Goal: Communication & Community: Answer question/provide support

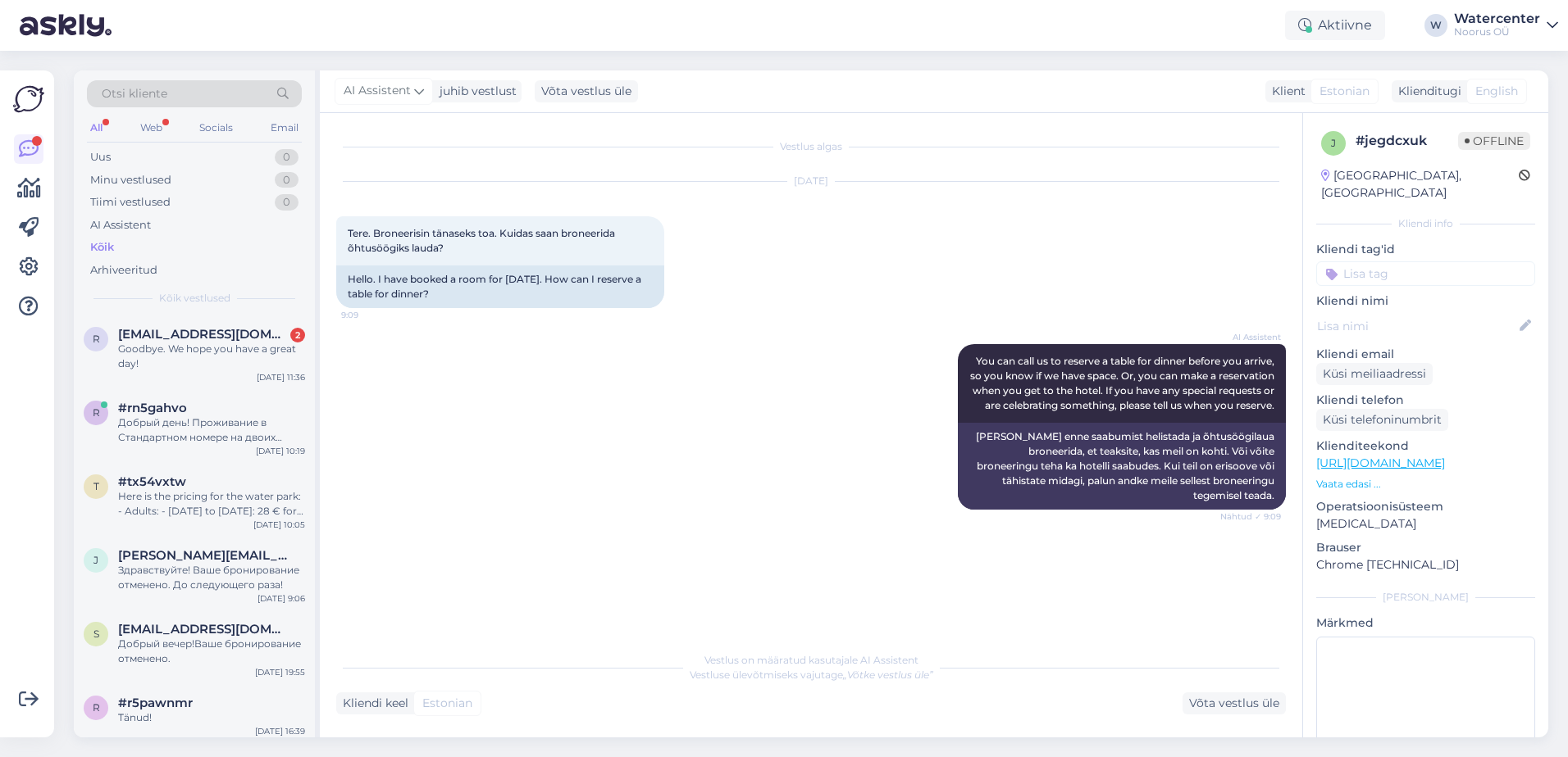
scroll to position [410, 0]
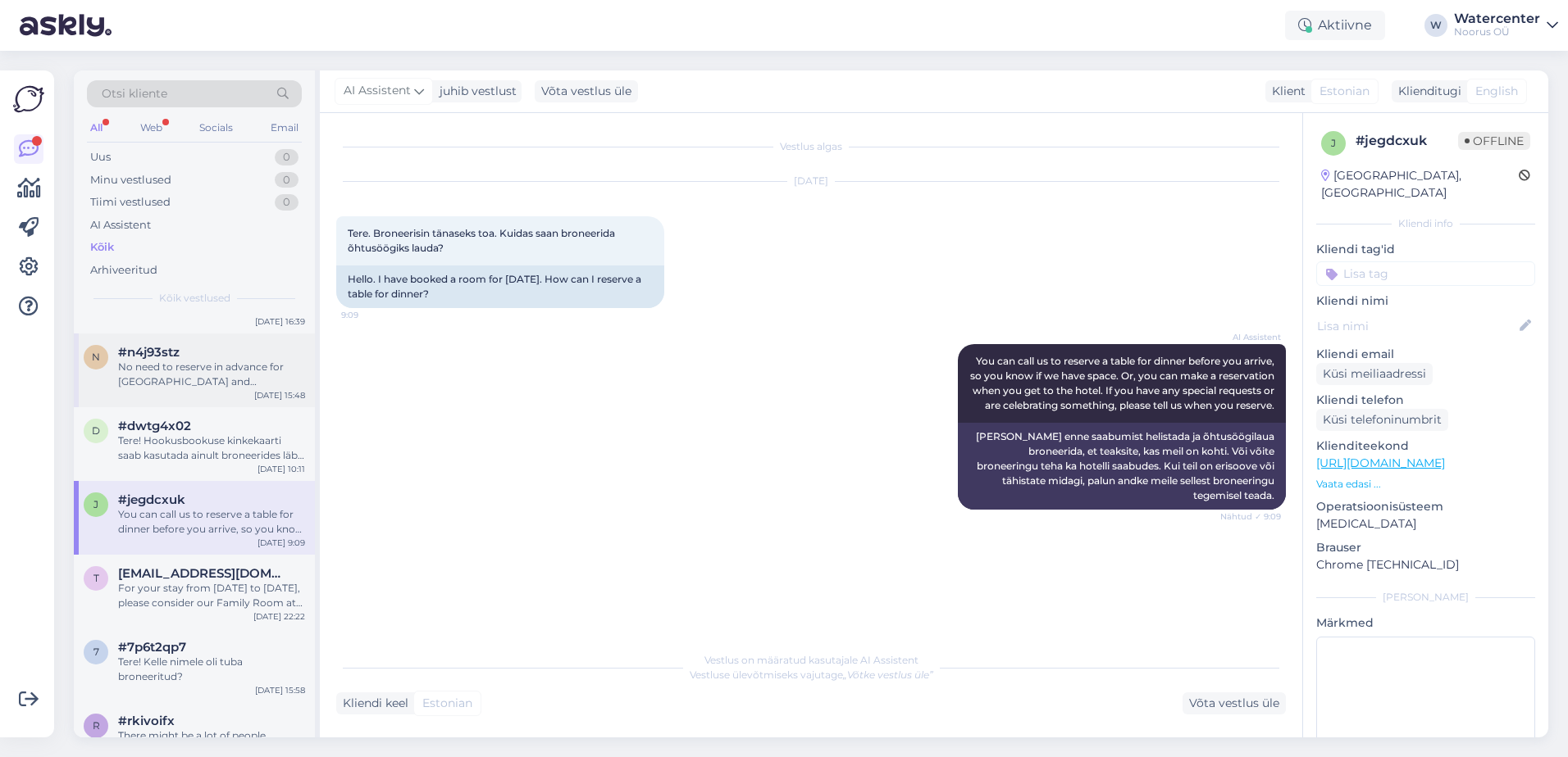
click at [185, 357] on div "#n4j93stz" at bounding box center [212, 352] width 187 height 15
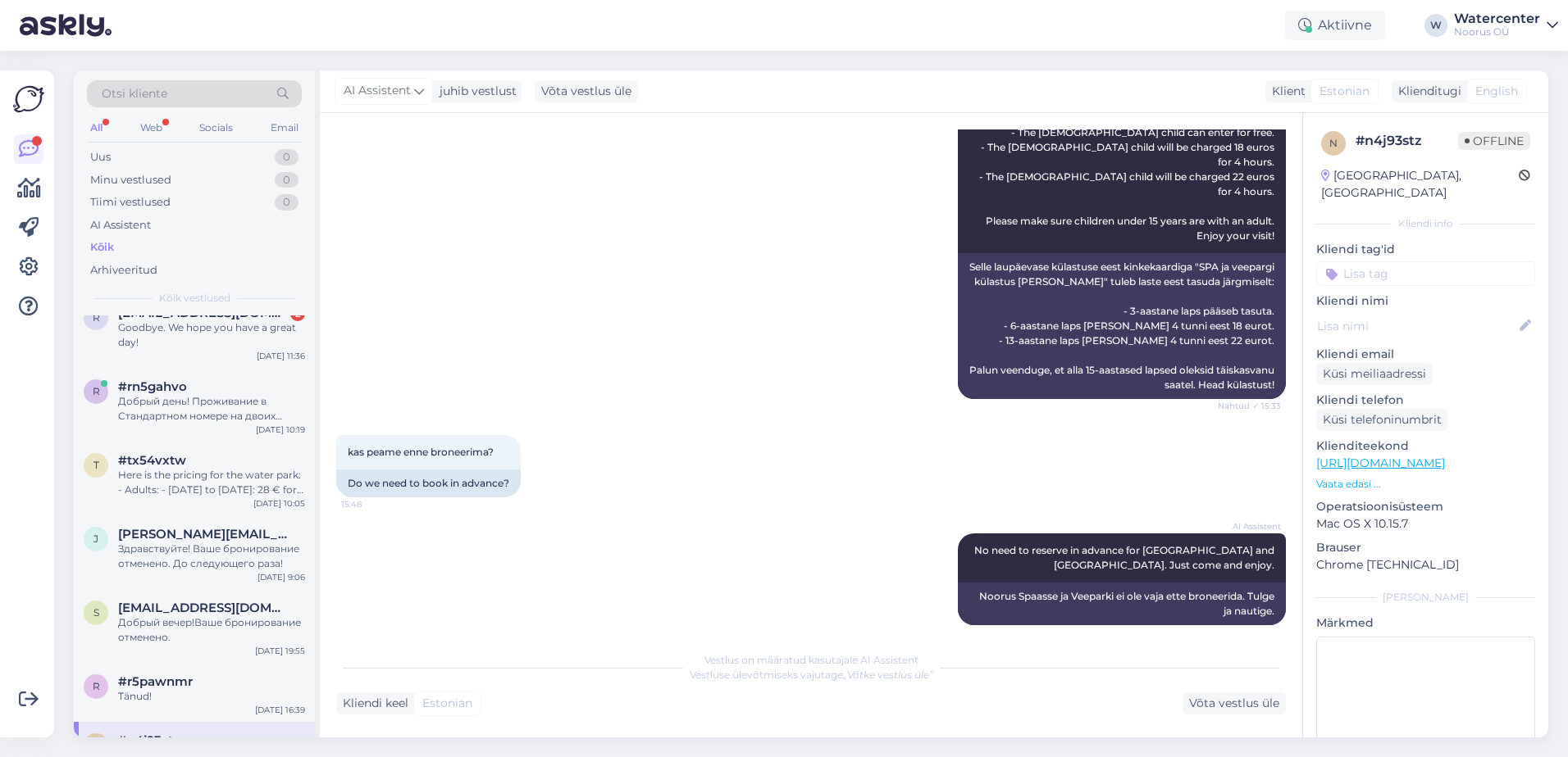
scroll to position [0, 0]
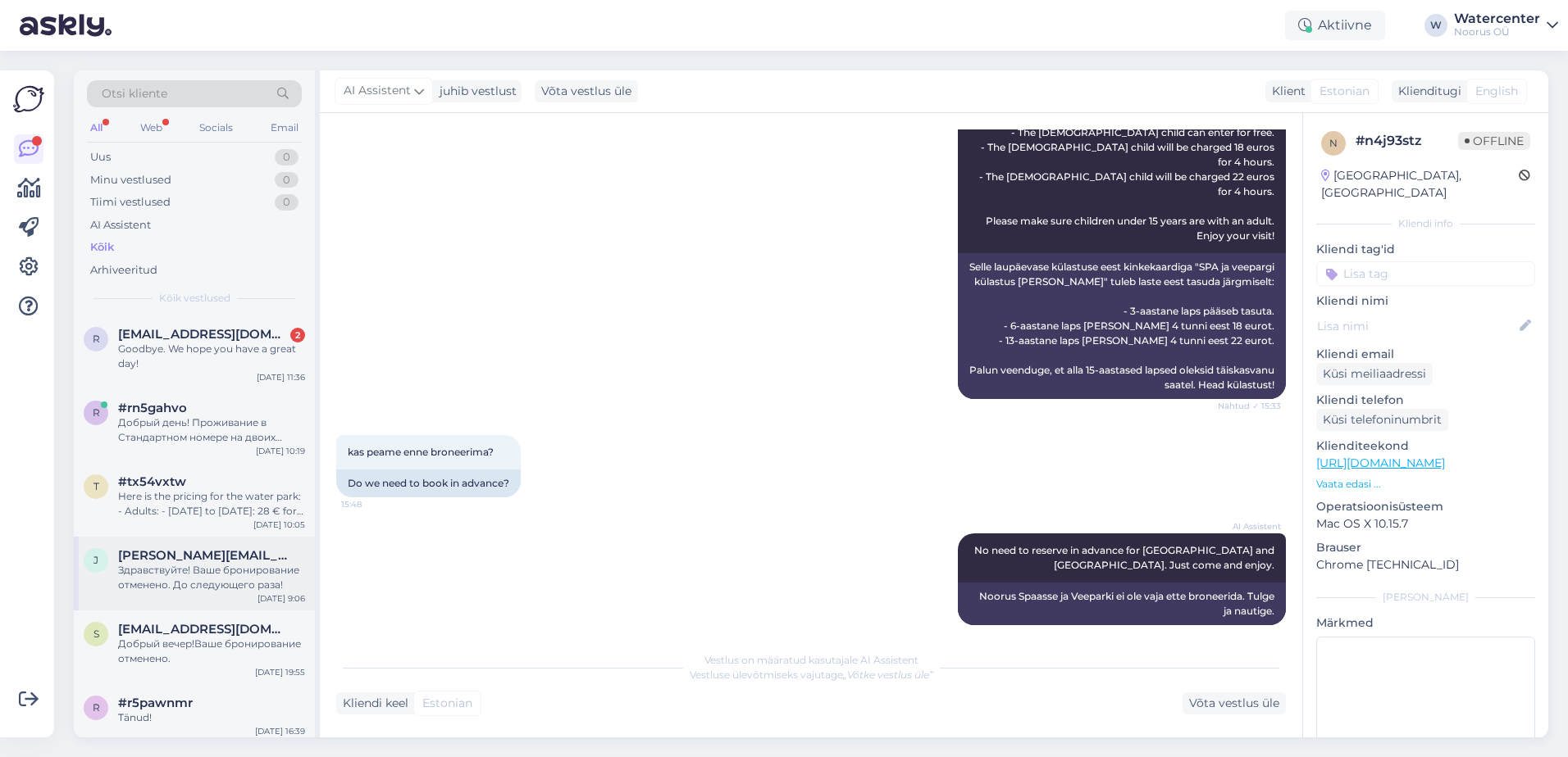
click at [180, 598] on div "[PERSON_NAME] [PERSON_NAME][EMAIL_ADDRESS][DOMAIN_NAME] Здравствуйте! Ваше брон…" at bounding box center [194, 573] width 241 height 73
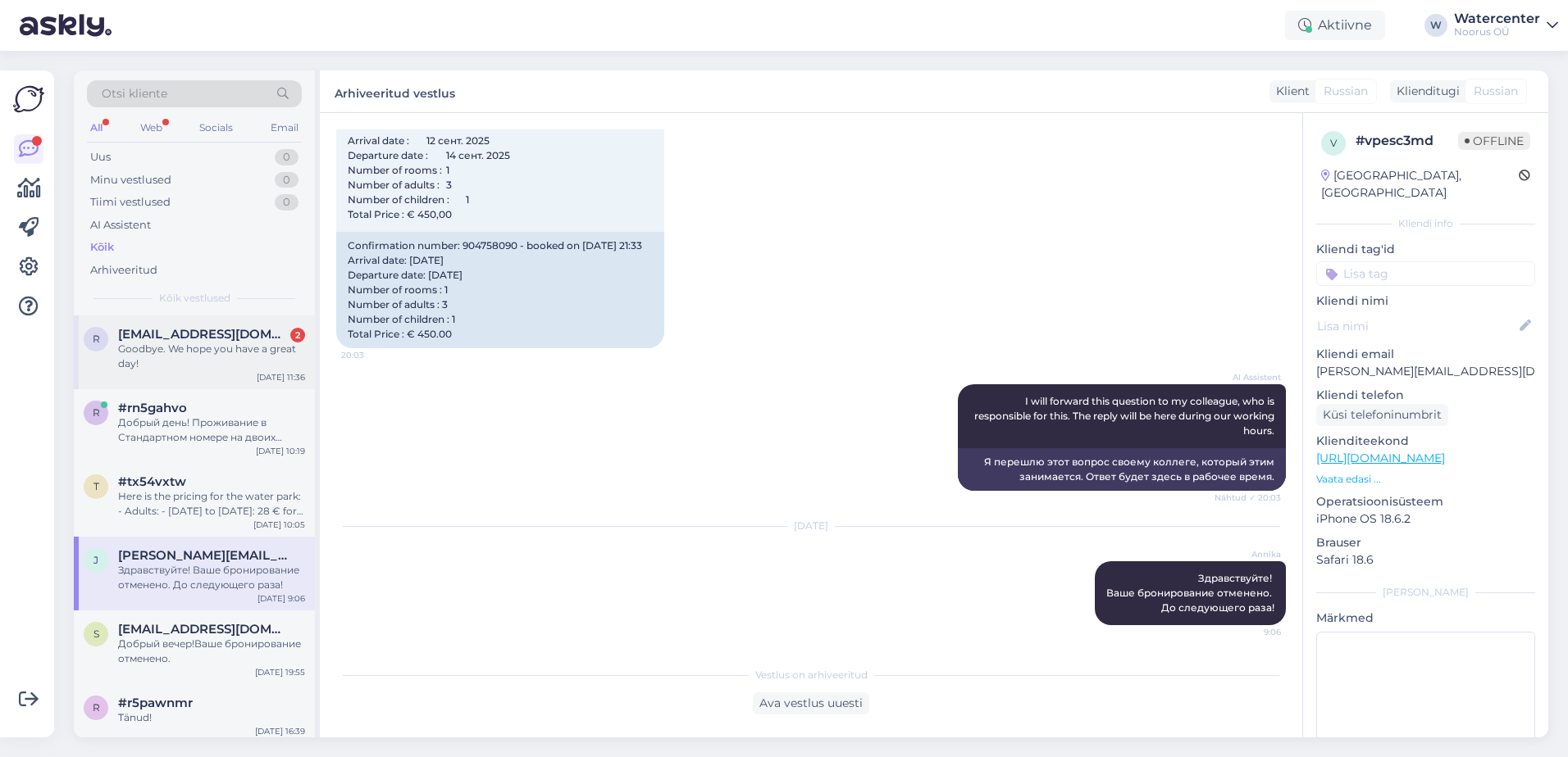
click at [186, 357] on div "Goodbye. We hope you have a great day!" at bounding box center [212, 357] width 187 height 29
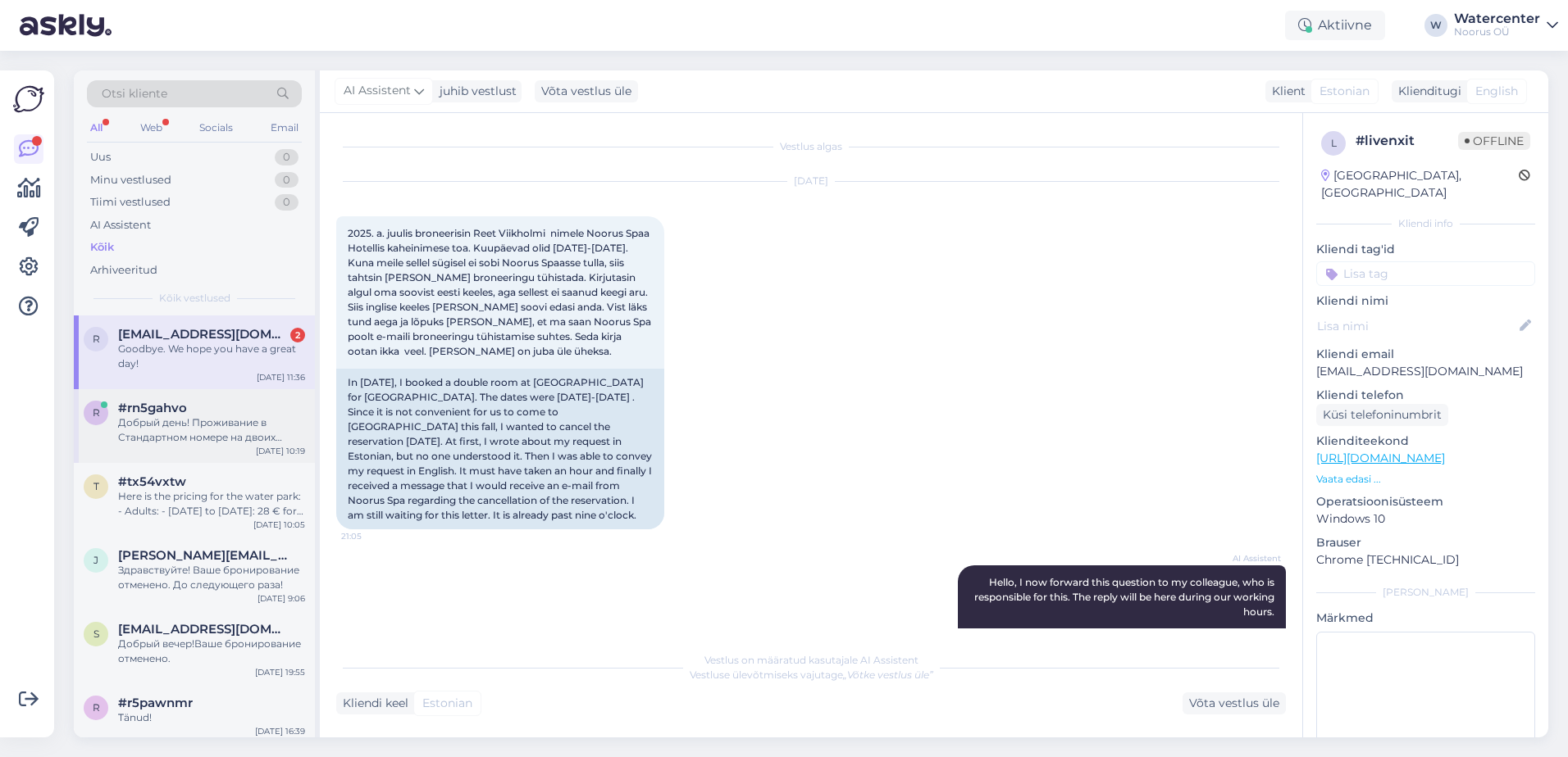
click at [262, 414] on div "#rn5gahvo" at bounding box center [212, 408] width 187 height 15
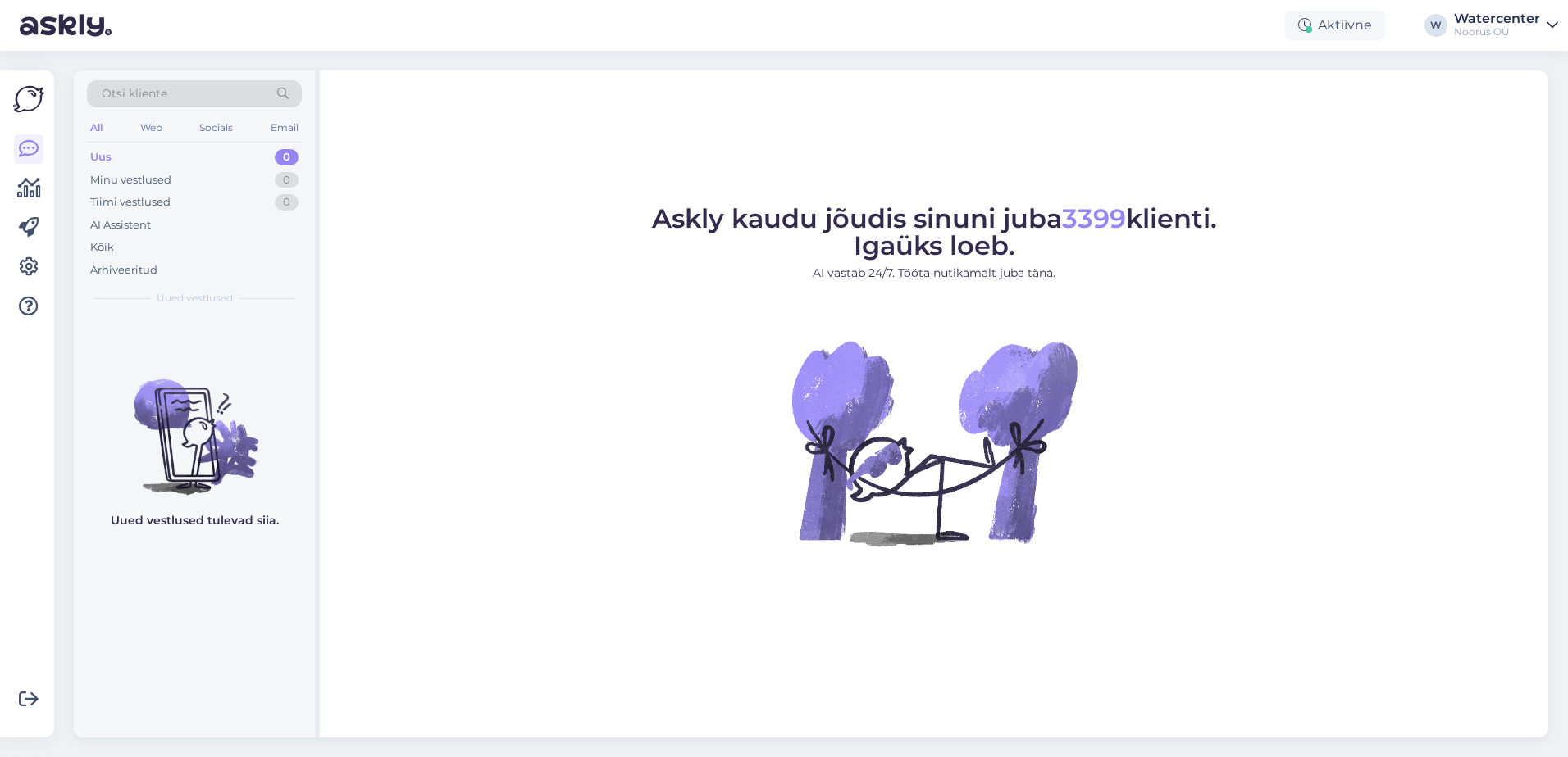
click at [125, 254] on div "Kõik" at bounding box center [195, 247] width 215 height 23
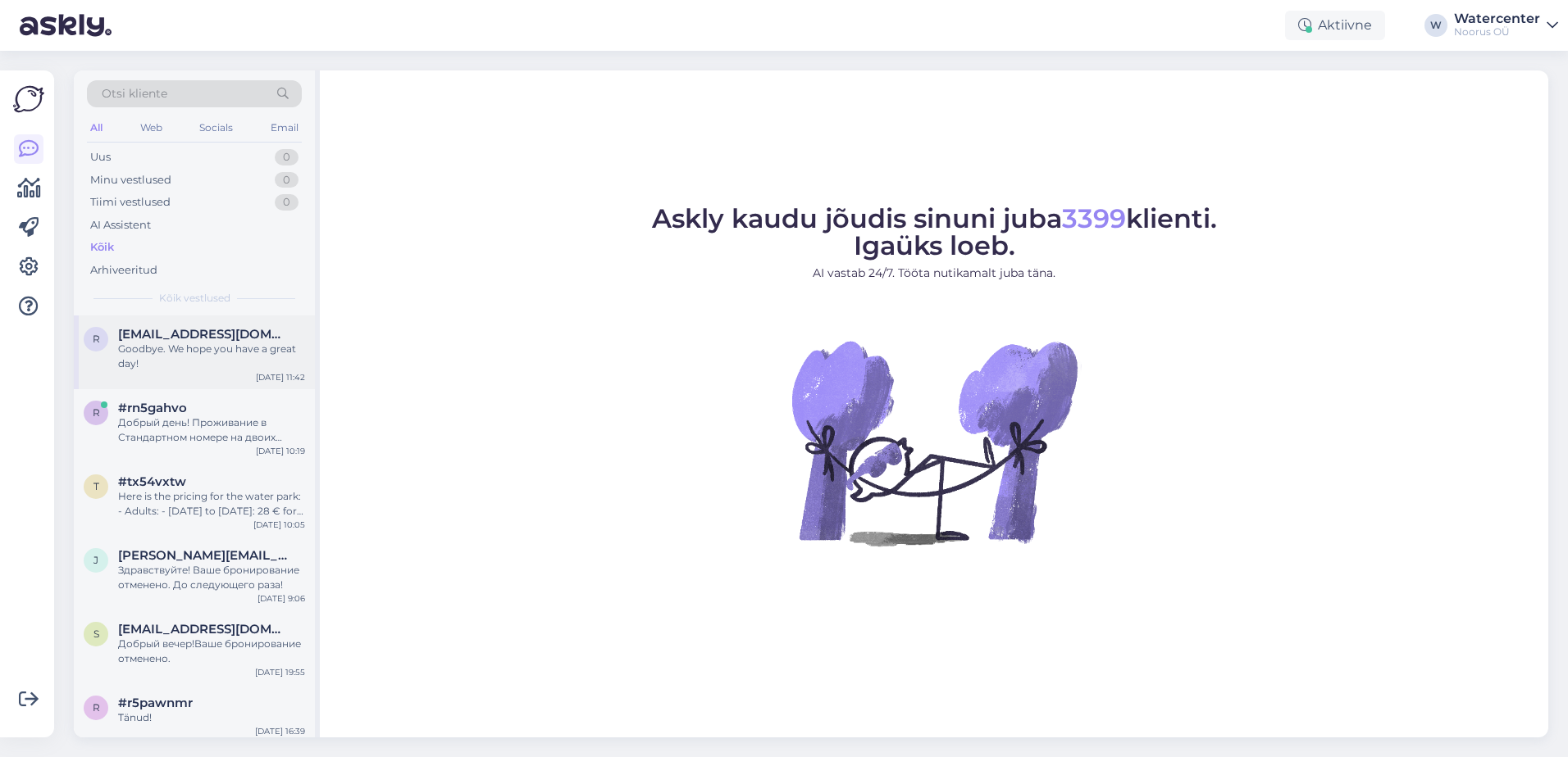
click at [218, 338] on span "[EMAIL_ADDRESS][DOMAIN_NAME]" at bounding box center [204, 334] width 171 height 15
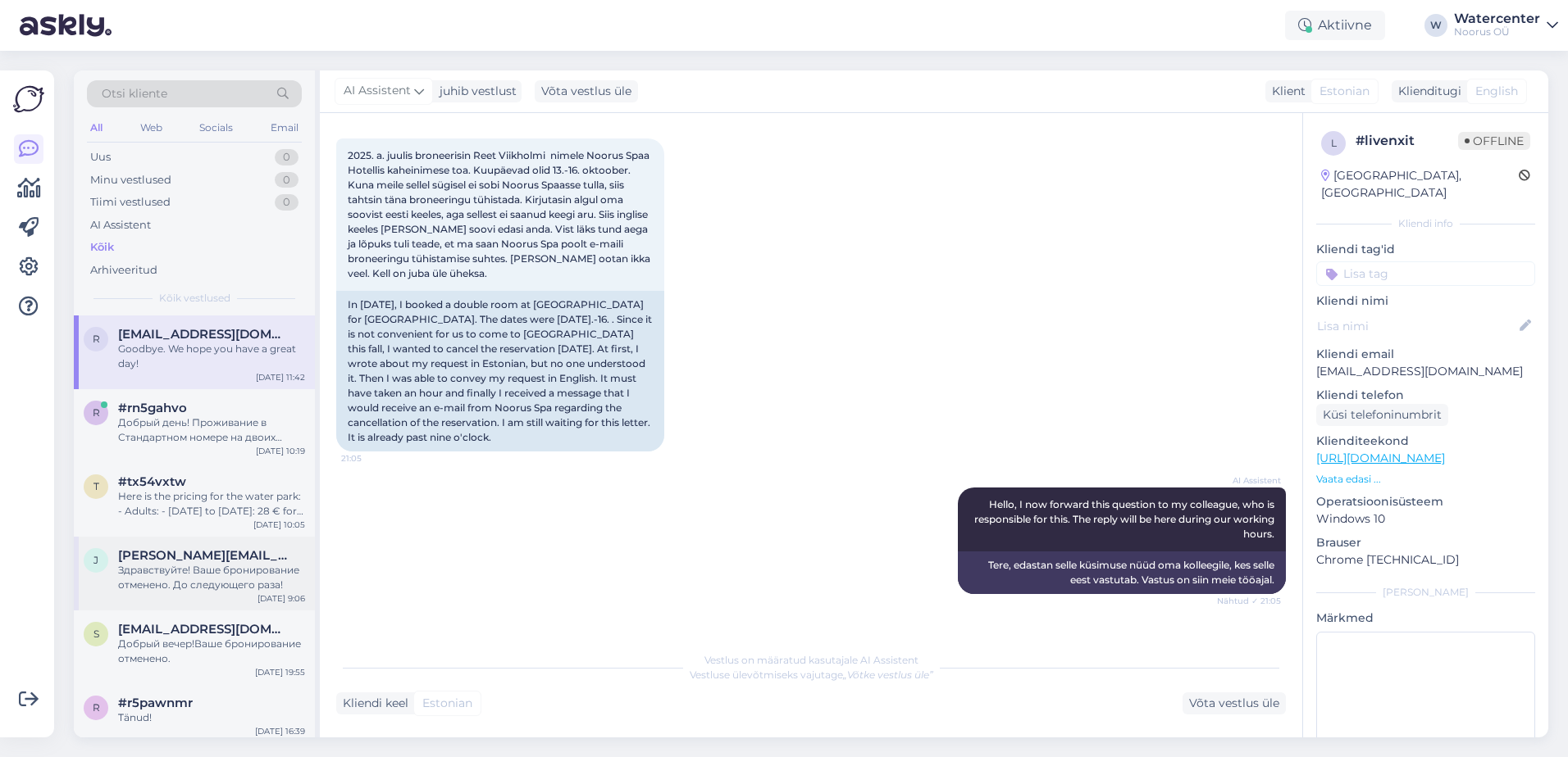
click at [206, 570] on div "Здравствуйте! Ваше бронирование отменено. До следующего раза!" at bounding box center [212, 578] width 187 height 29
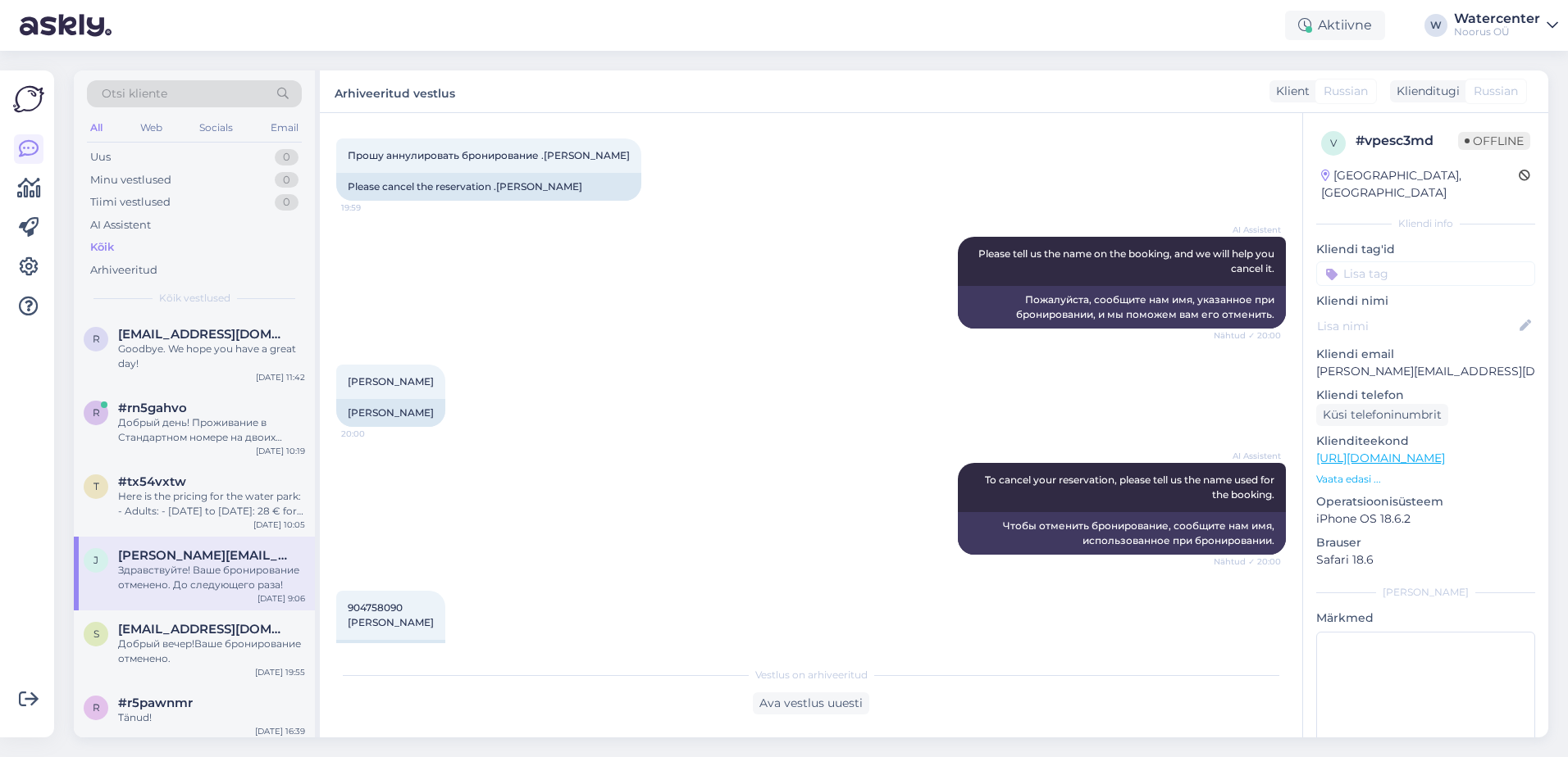
scroll to position [943, 0]
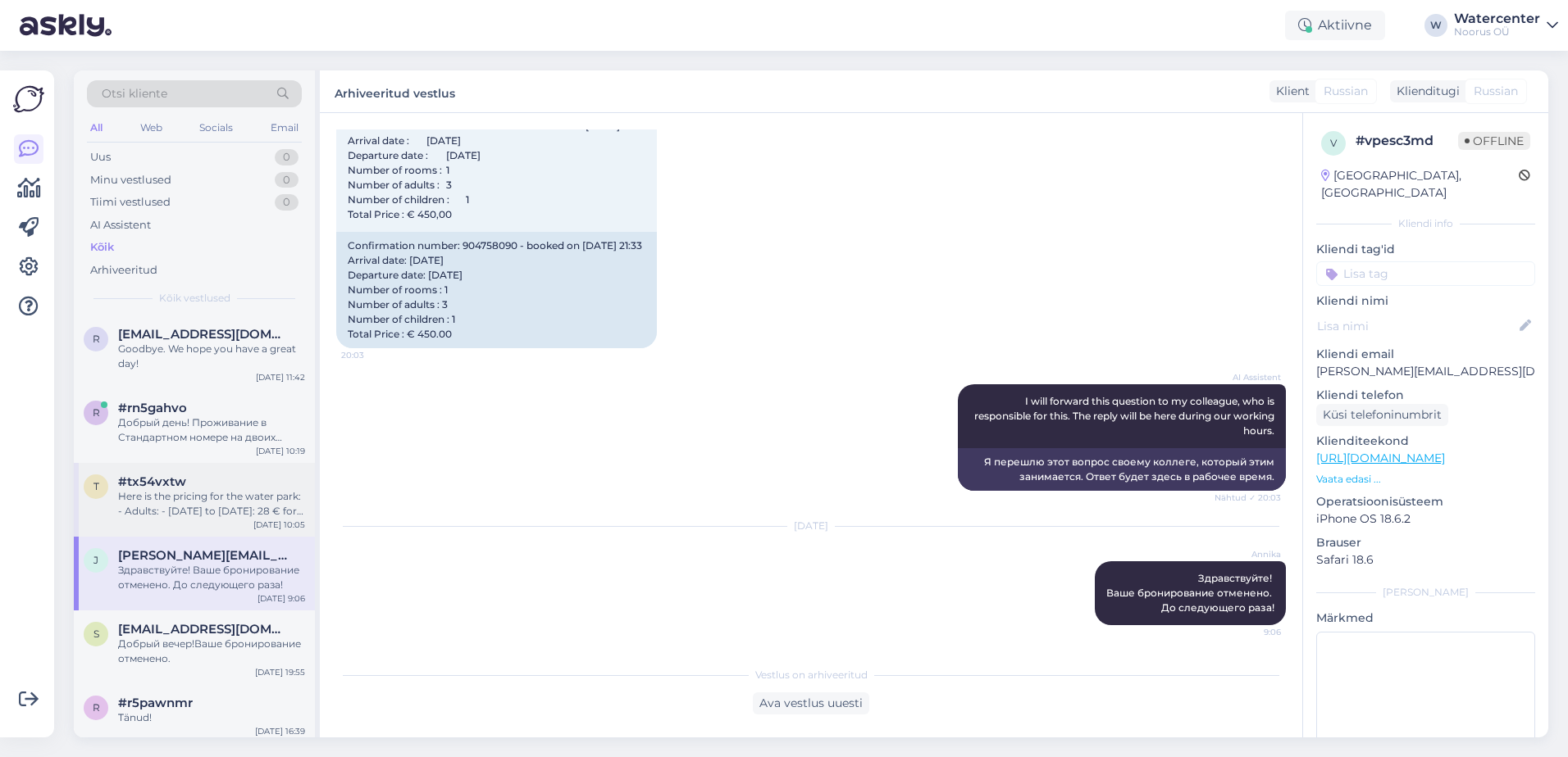
click at [250, 522] on div "t #tx54vxtw Here is the pricing for the water park: - Adults: - [DATE] to [DATE…" at bounding box center [194, 500] width 241 height 73
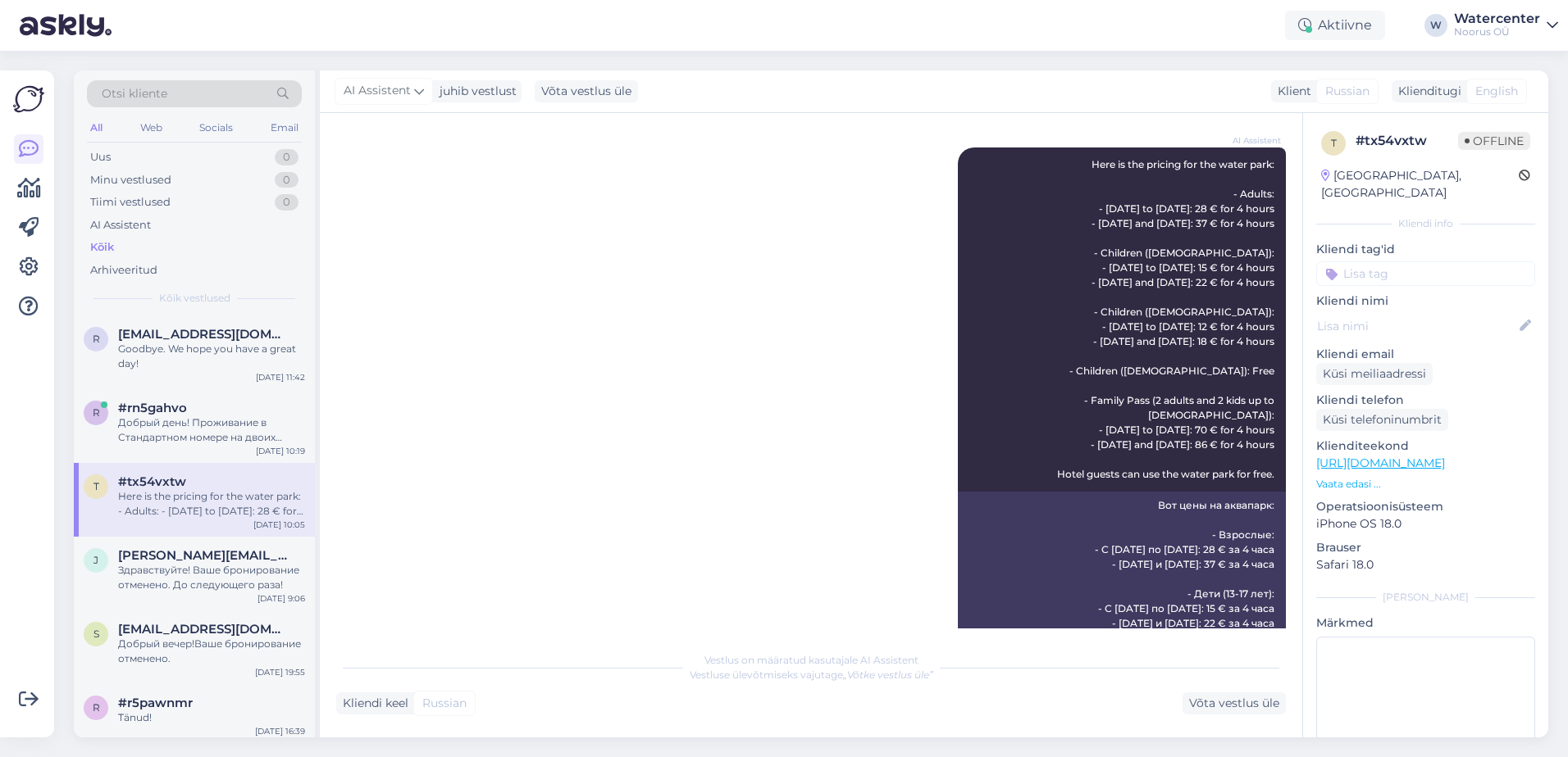
scroll to position [0, 0]
